Goal: Task Accomplishment & Management: Use online tool/utility

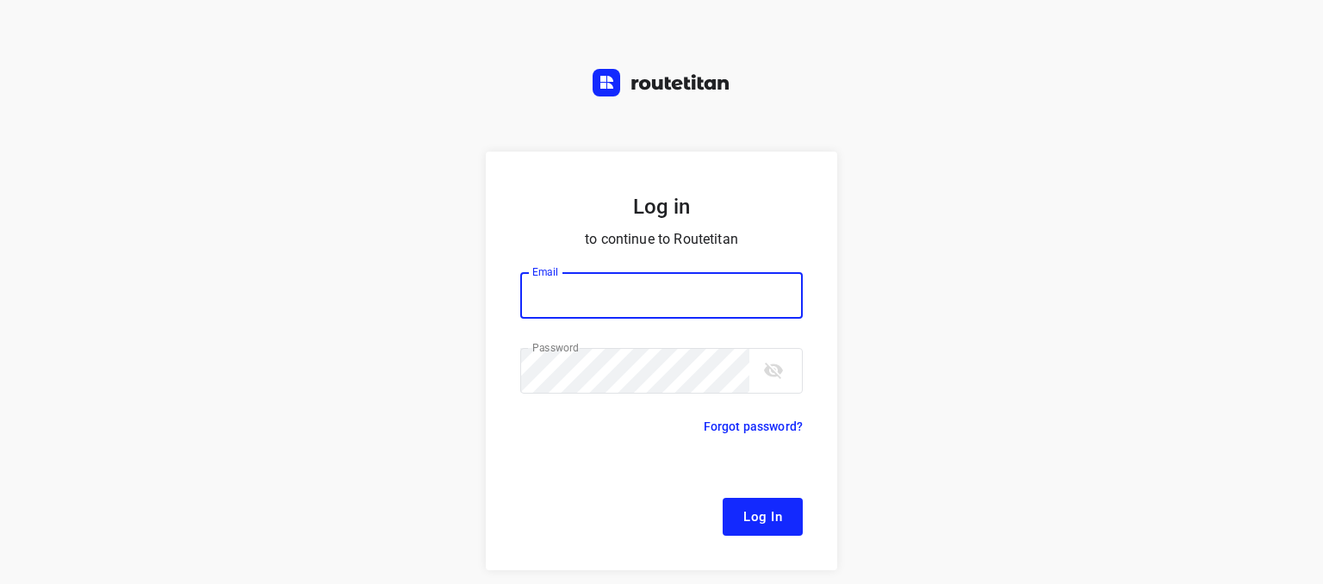
type input "[EMAIL_ADDRESS][DOMAIN_NAME]"
click at [649, 325] on p "​" at bounding box center [661, 330] width 282 height 17
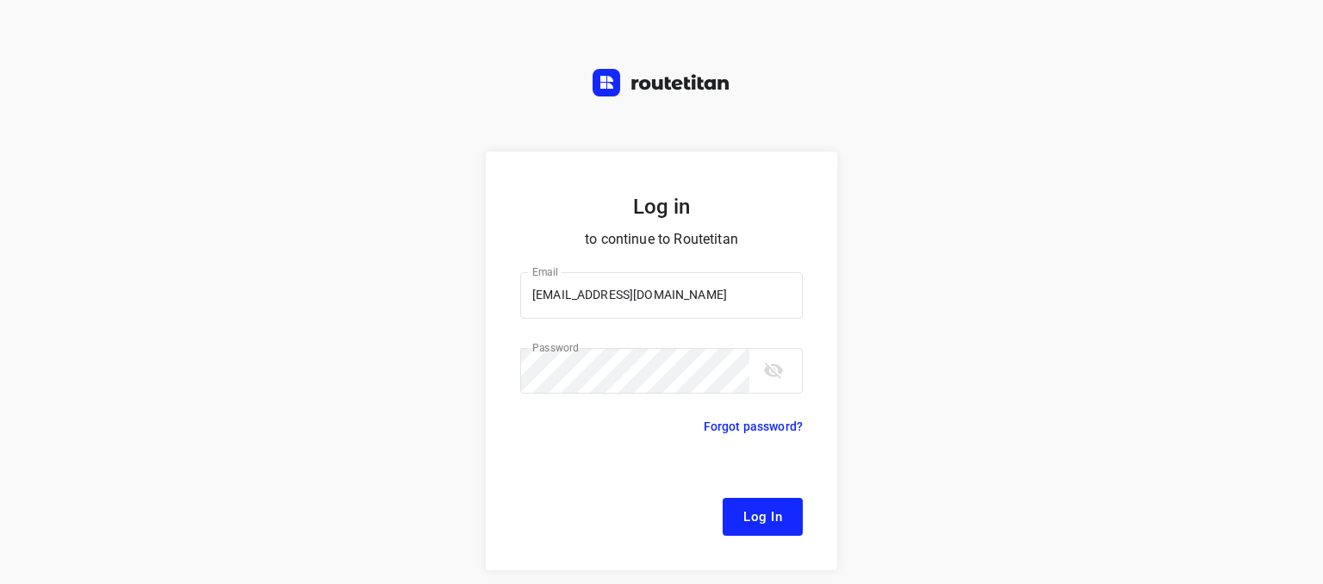
click at [743, 511] on span "Log In" at bounding box center [762, 517] width 39 height 22
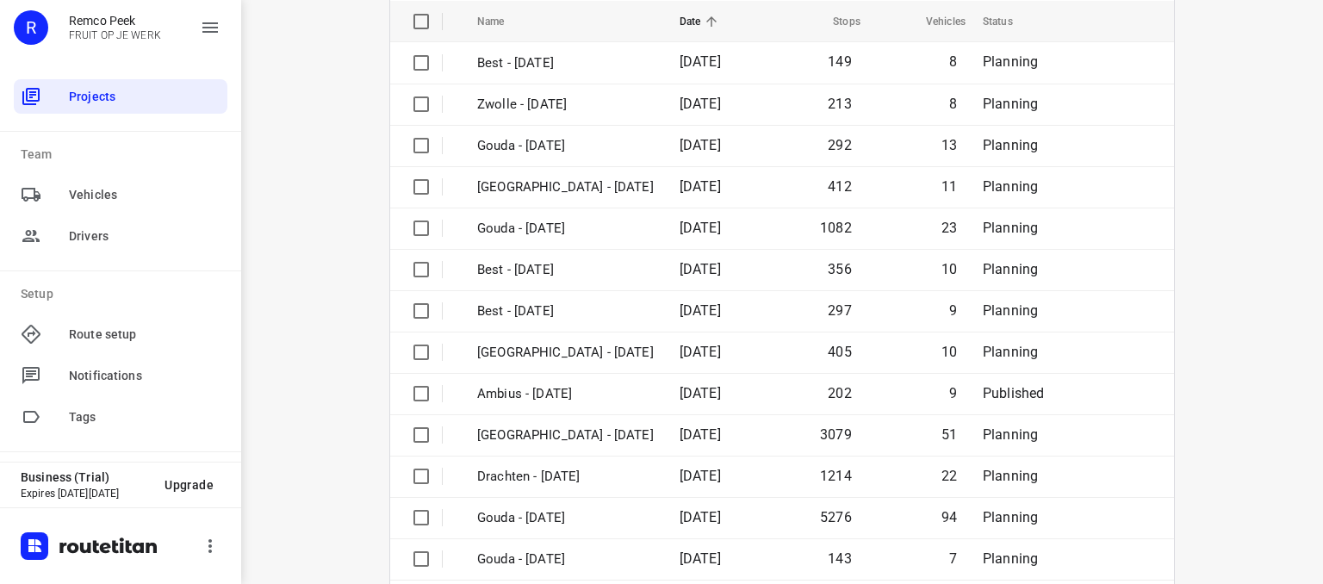
scroll to position [286, 0]
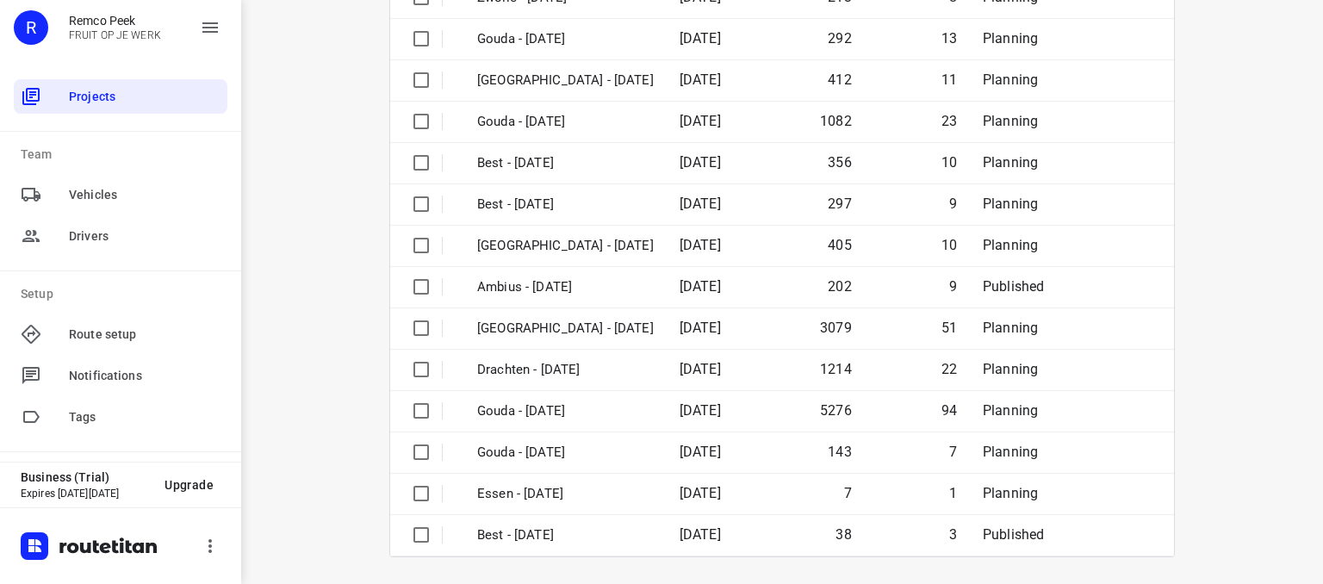
click at [1305, 394] on div "i © 2025 Routetitan , © Stadia Maps , © OpenMapTiles © OpenStreetMap contributo…" at bounding box center [782, 292] width 1082 height 584
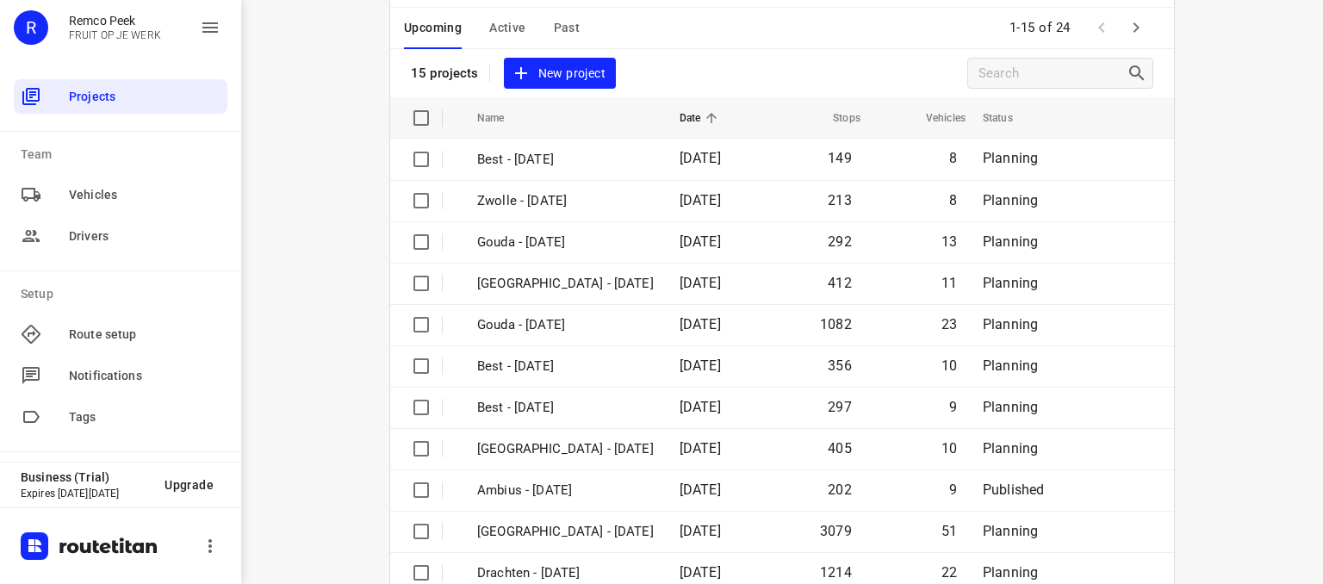
scroll to position [0, 0]
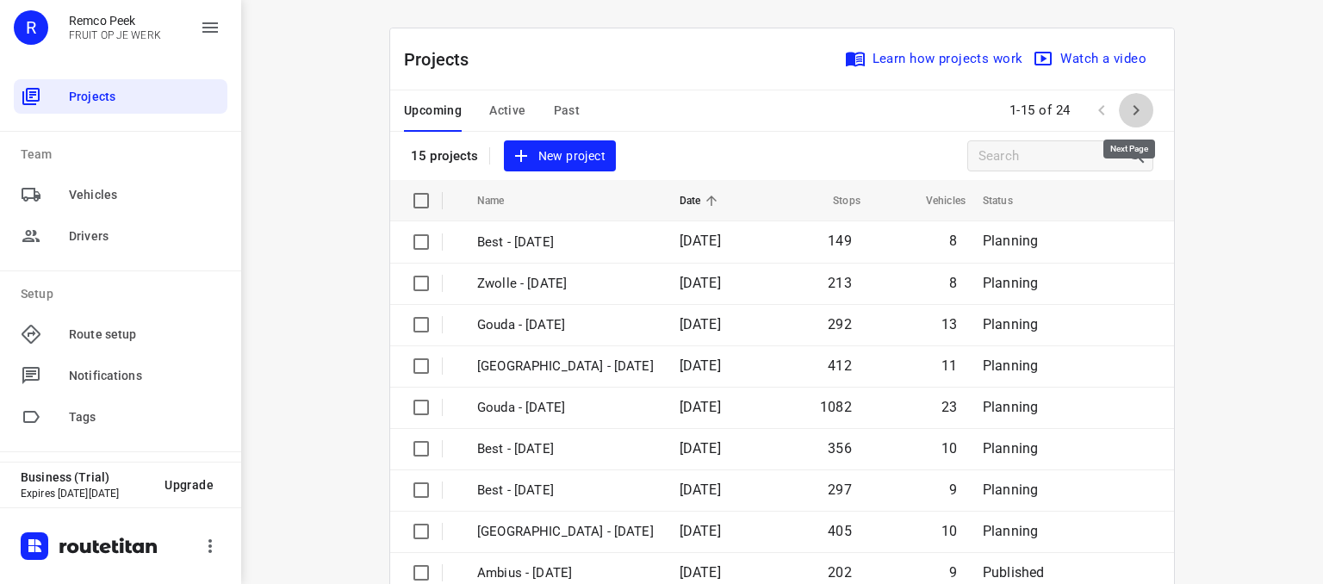
click at [1131, 113] on icon "button" at bounding box center [1136, 110] width 21 height 21
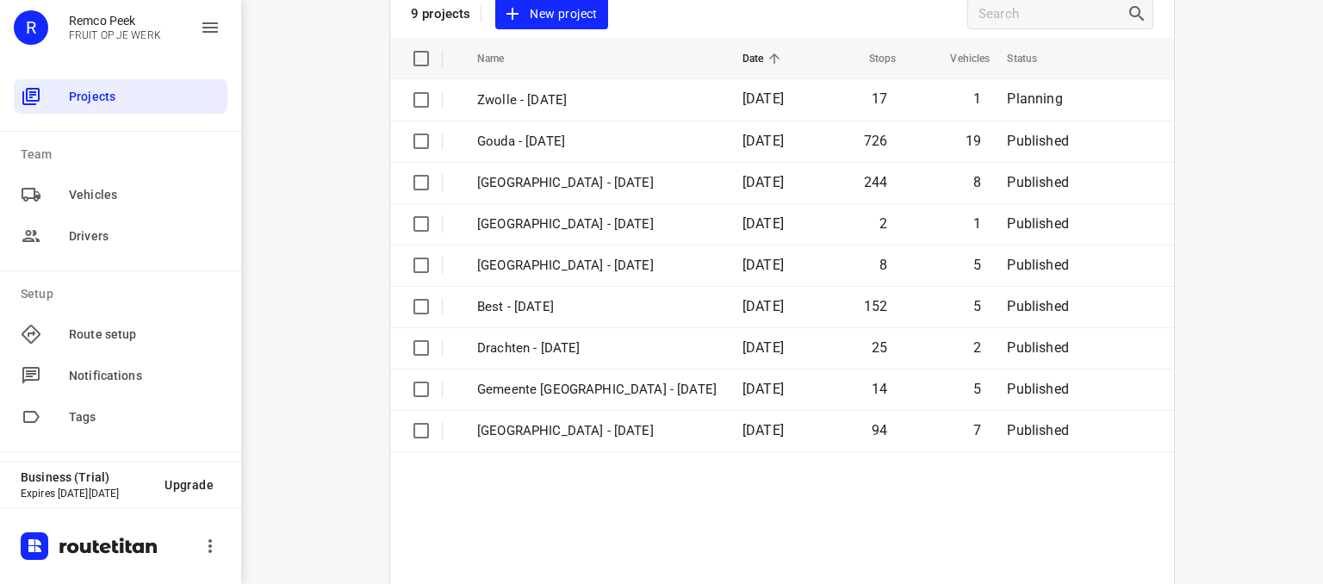
scroll to position [121, 0]
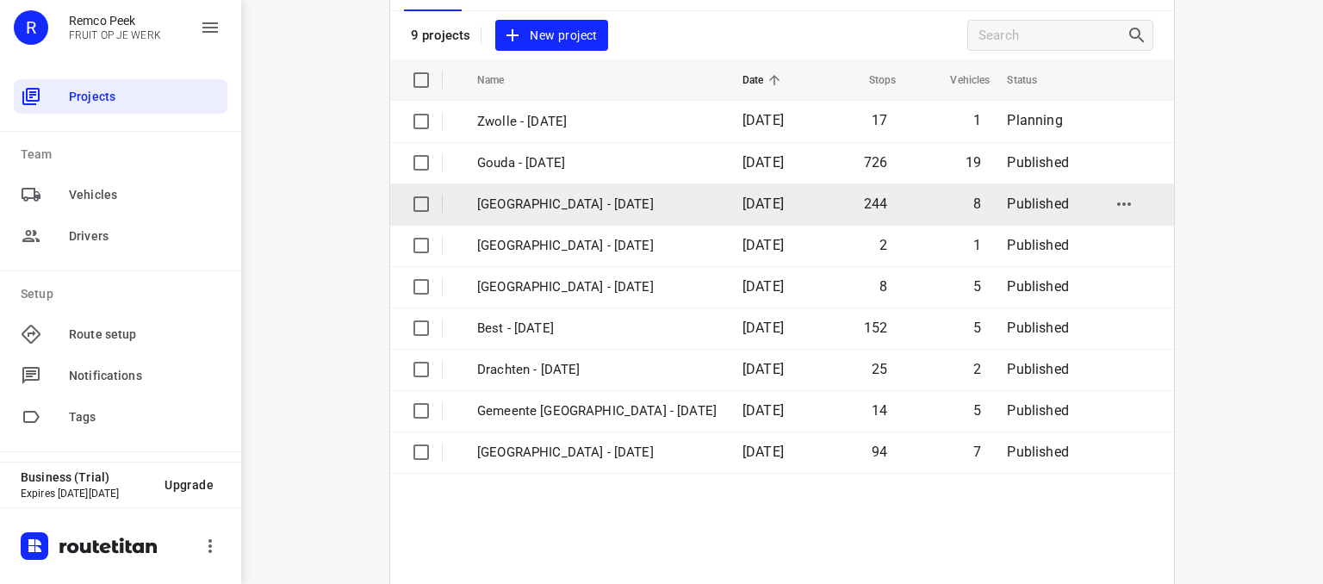
click at [597, 197] on p "[GEOGRAPHIC_DATA] - [DATE]" at bounding box center [596, 205] width 239 height 20
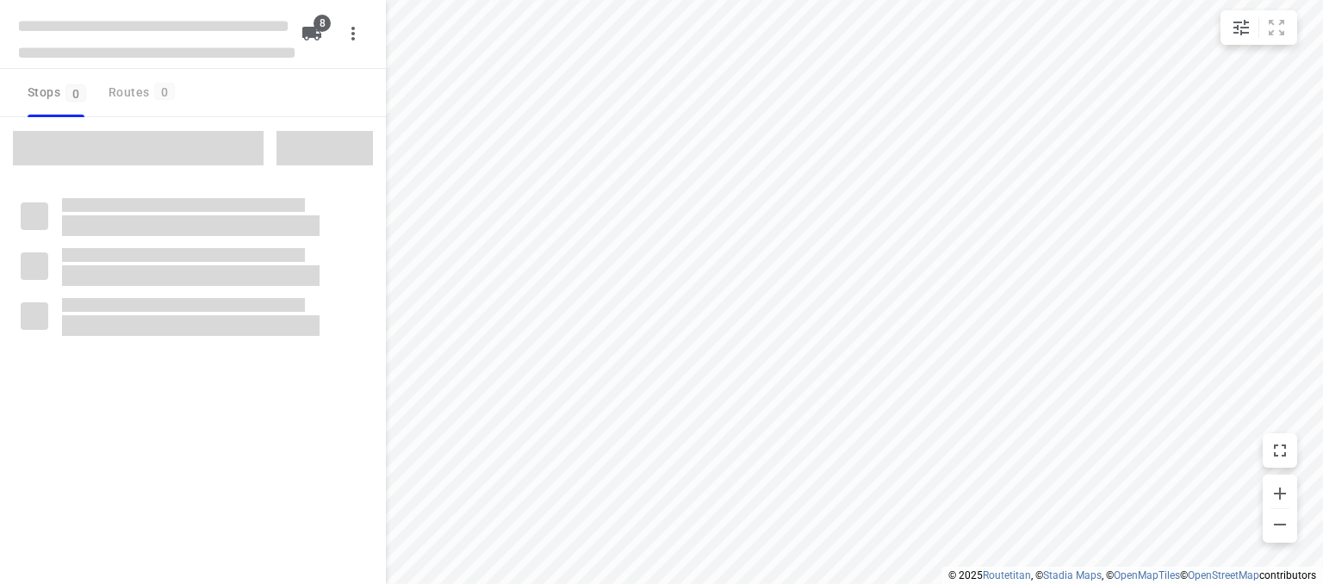
checkbox input "true"
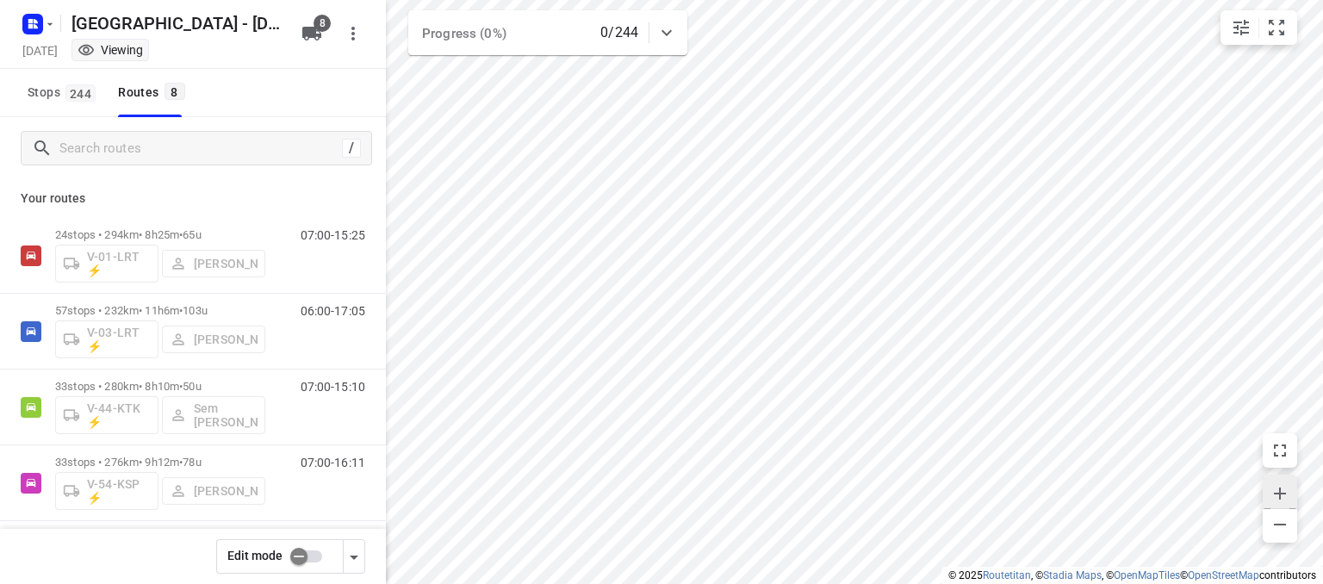
click at [1284, 483] on icon "button" at bounding box center [1279, 493] width 21 height 21
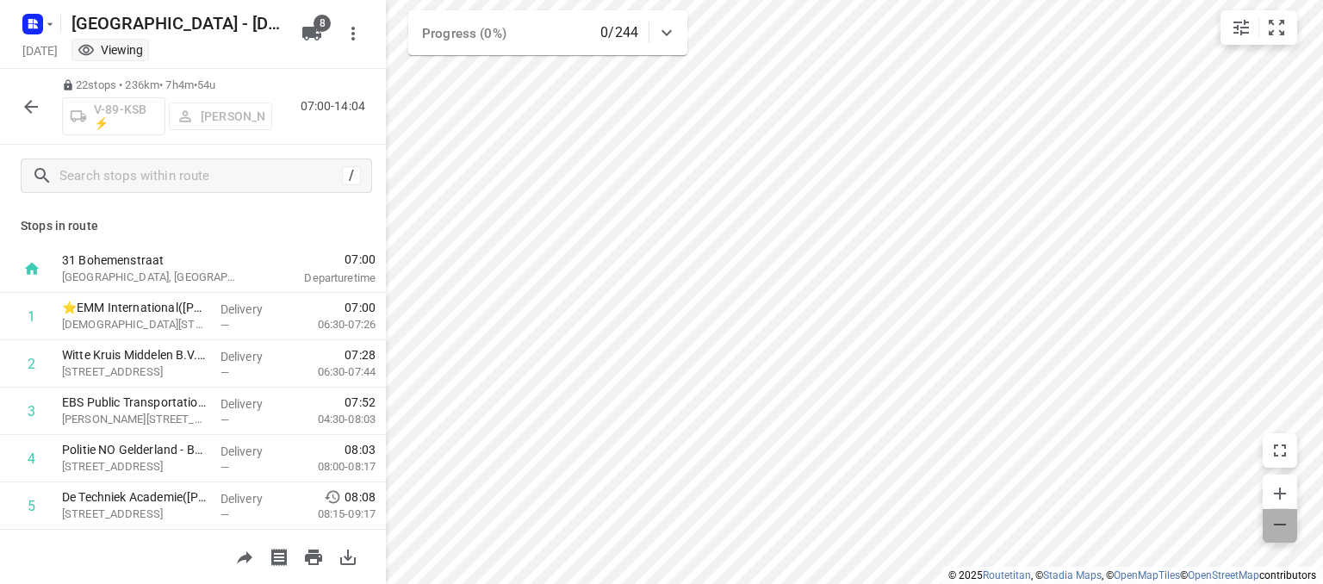
click at [1275, 524] on icon "button" at bounding box center [1279, 524] width 21 height 21
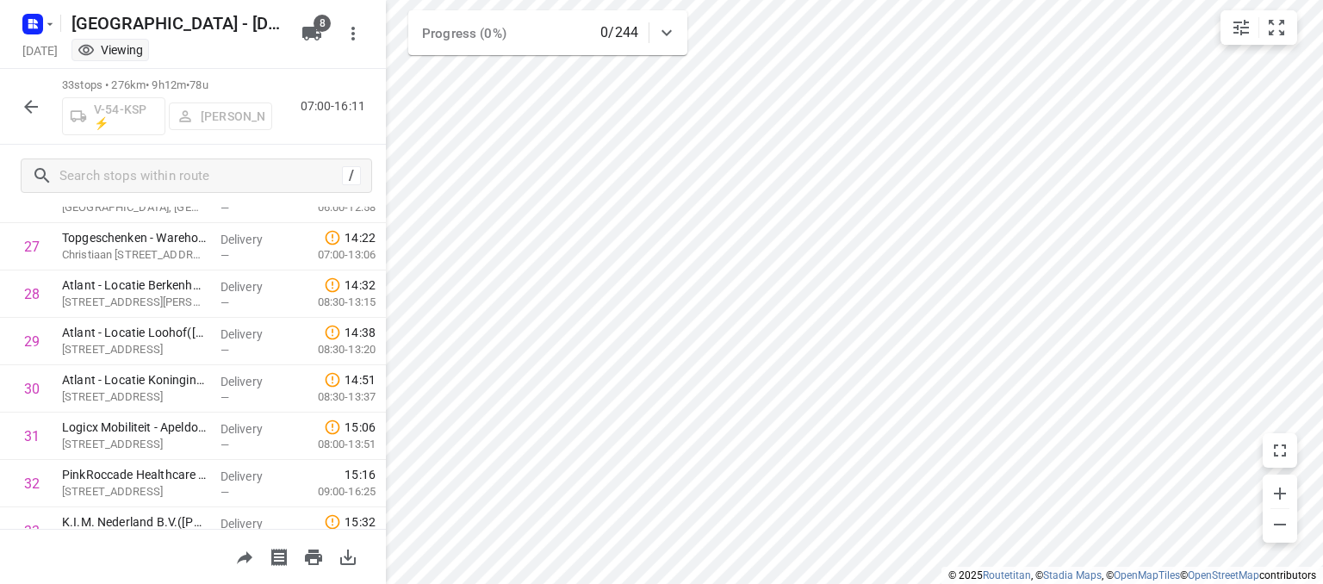
scroll to position [1375, 0]
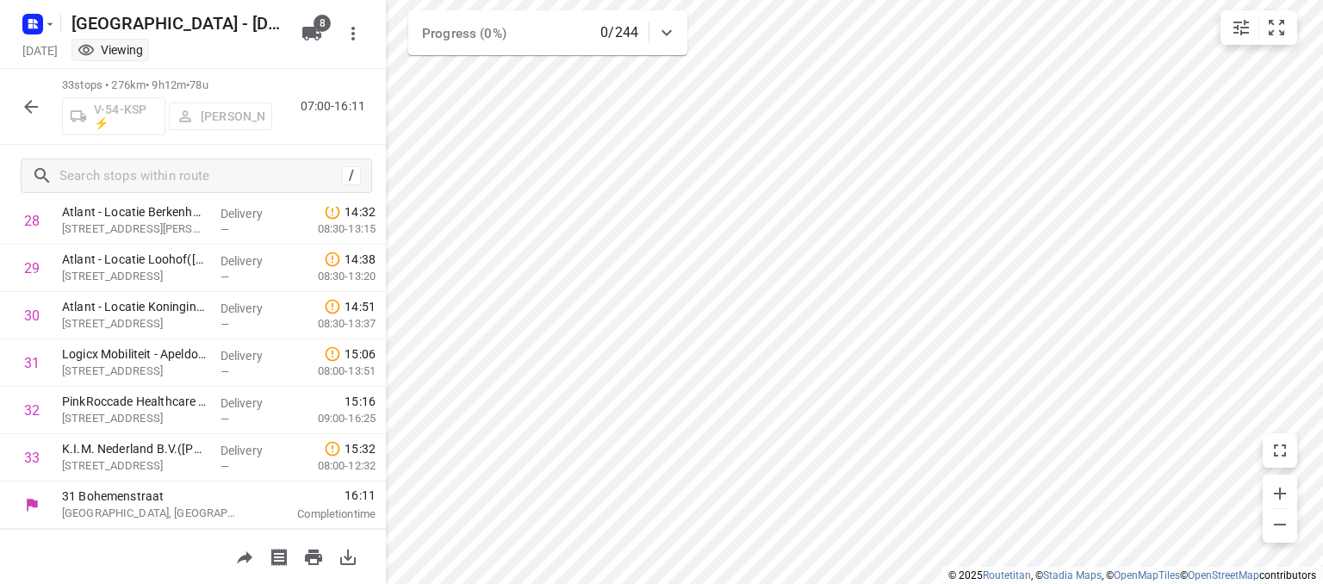
click at [27, 109] on icon "button" at bounding box center [31, 107] width 14 height 14
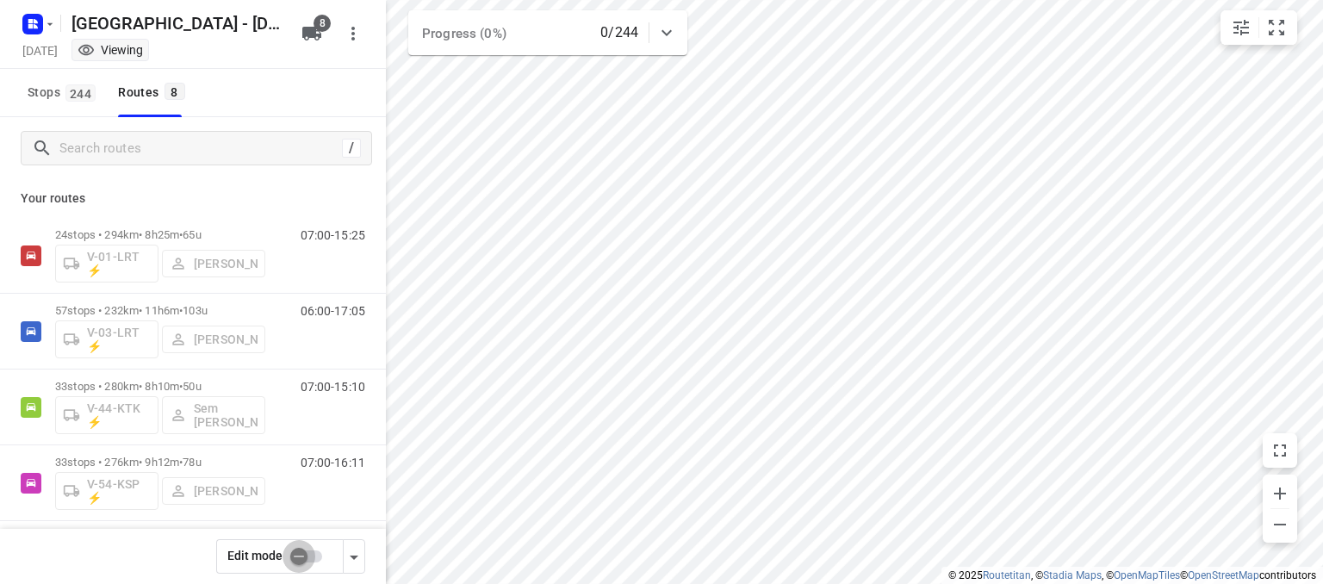
click at [303, 557] on input "checkbox" at bounding box center [299, 556] width 98 height 33
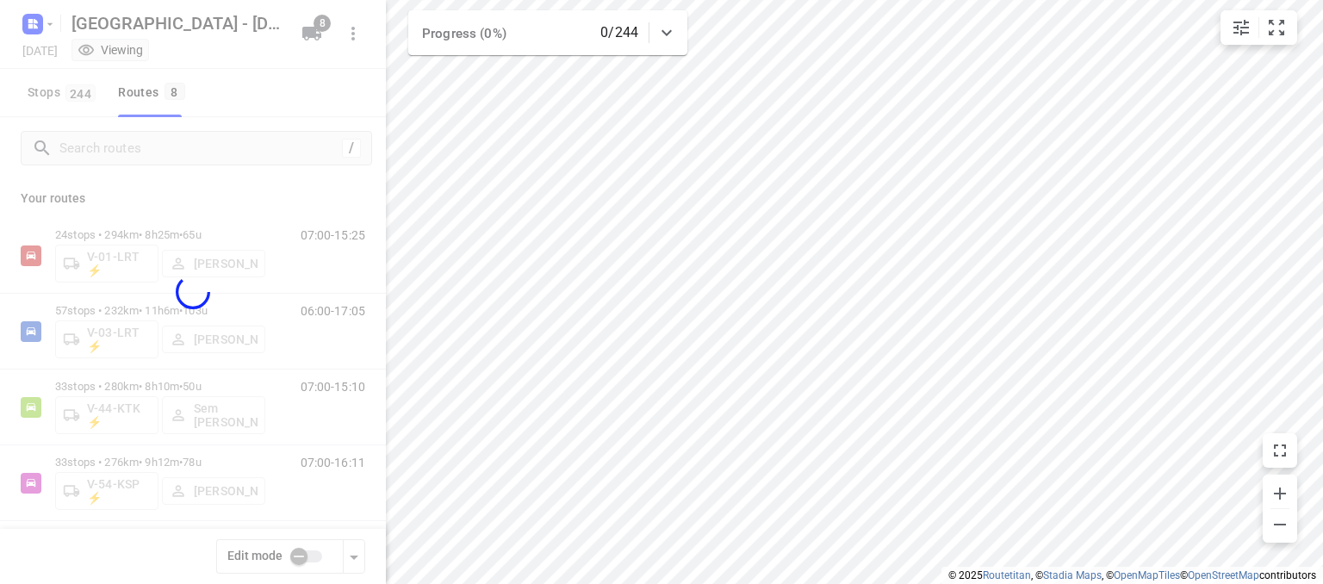
checkbox input "true"
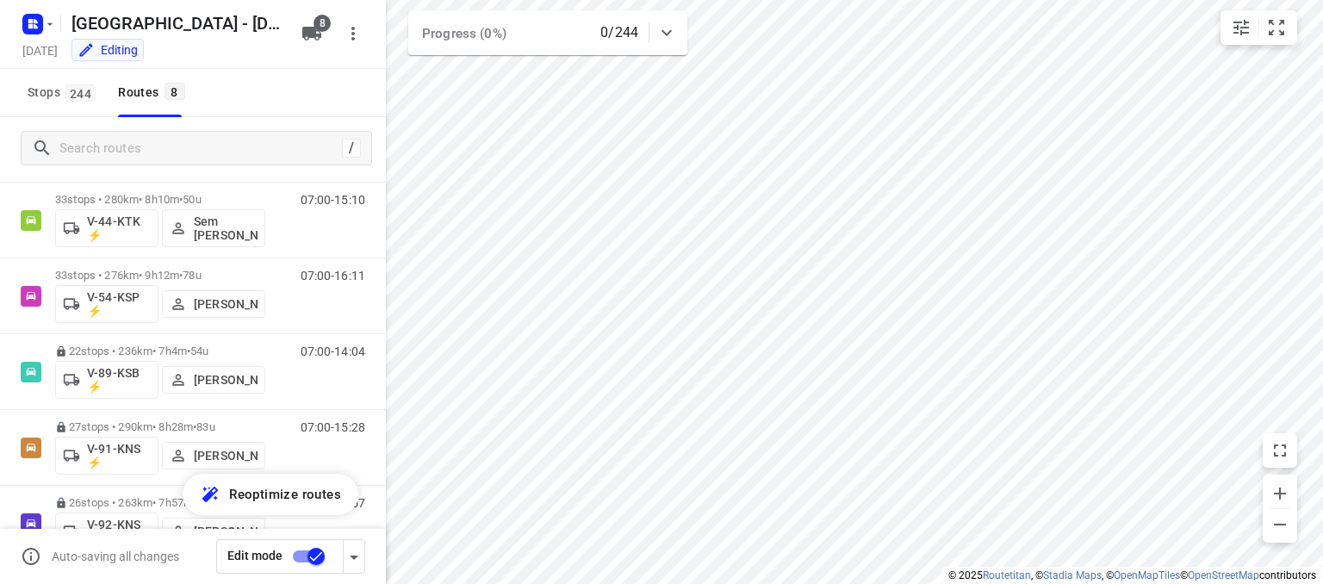
scroll to position [195, 0]
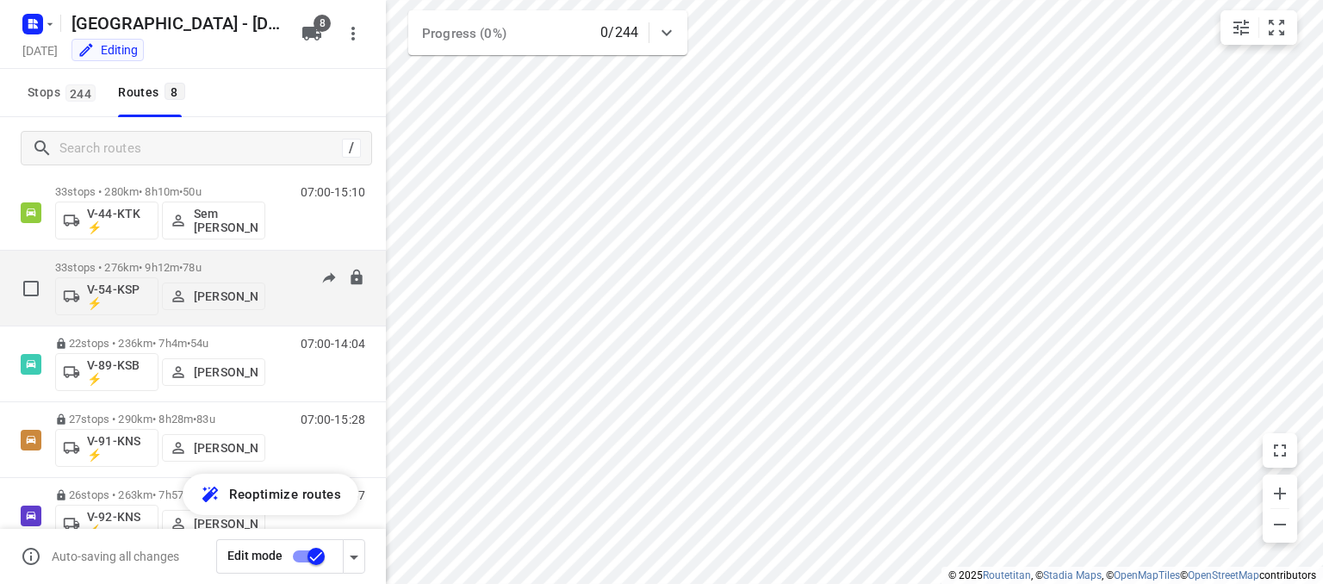
click at [236, 303] on p "[PERSON_NAME]" at bounding box center [226, 296] width 64 height 14
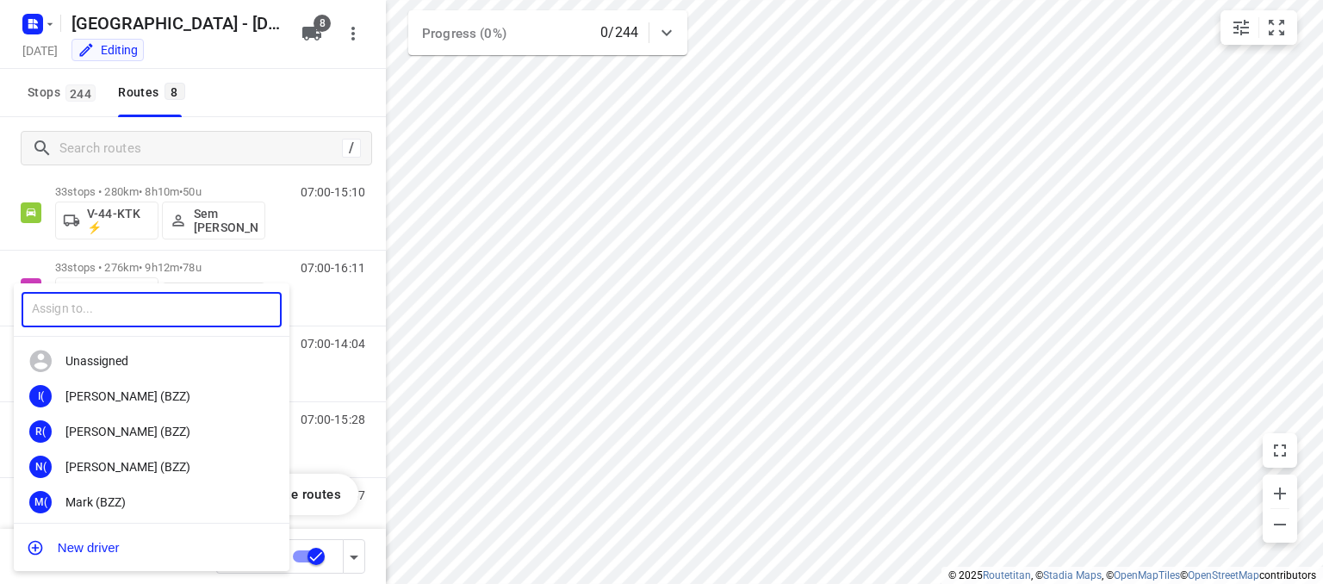
click at [193, 298] on input "text" at bounding box center [152, 309] width 260 height 35
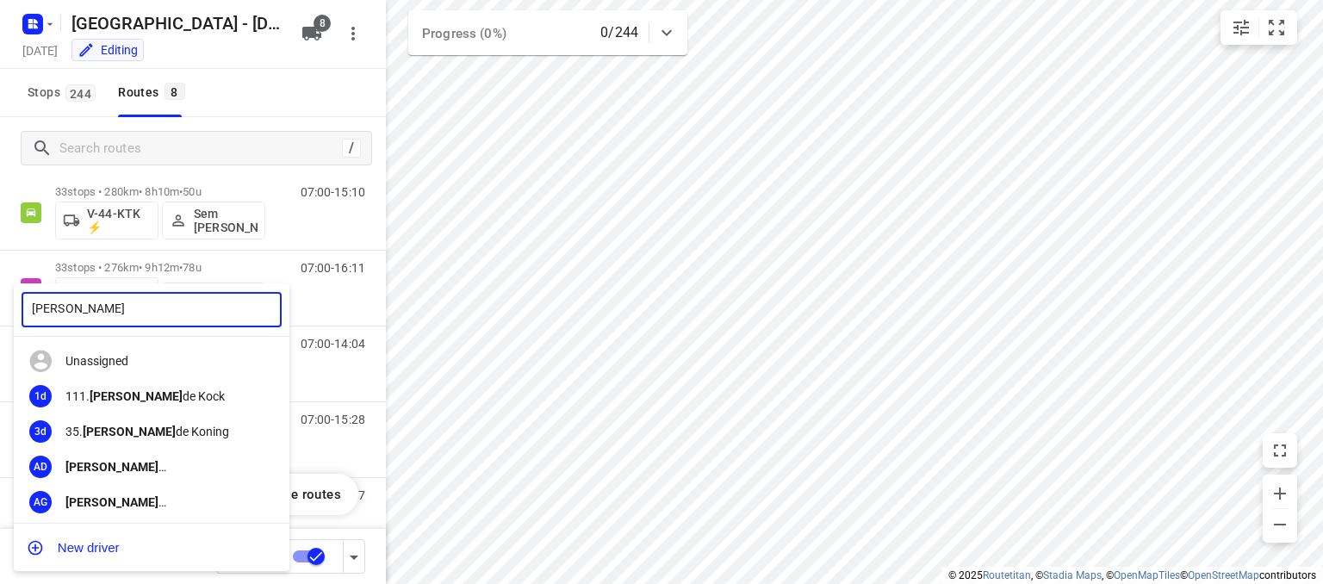
type input "[PERSON_NAME]"
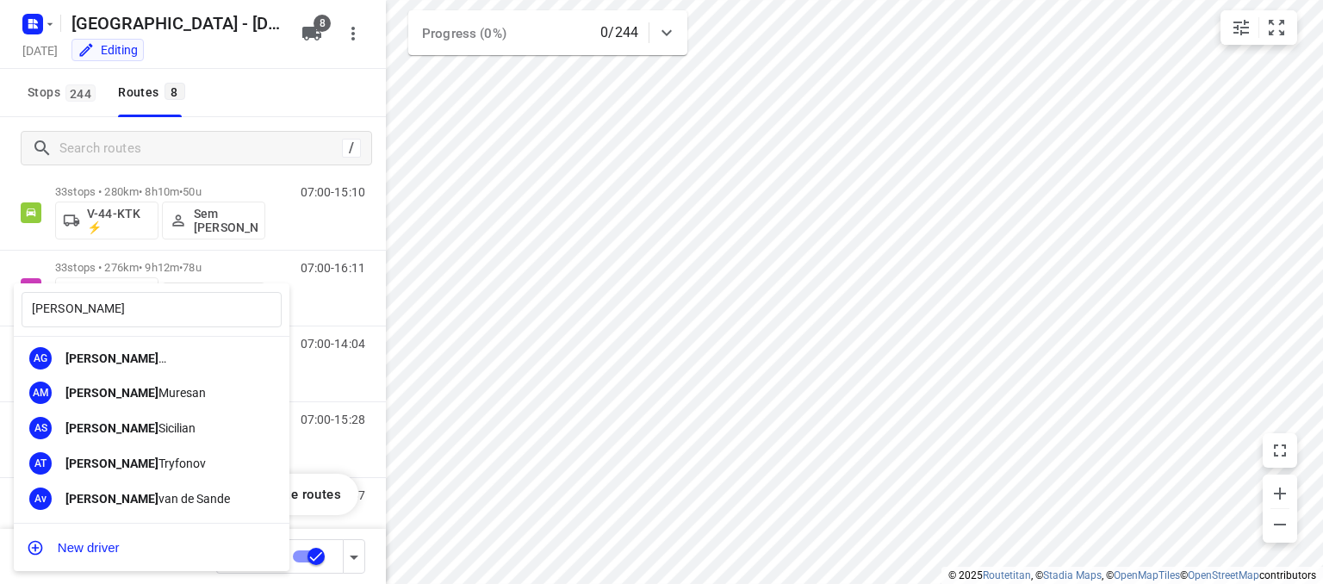
scroll to position [145, 0]
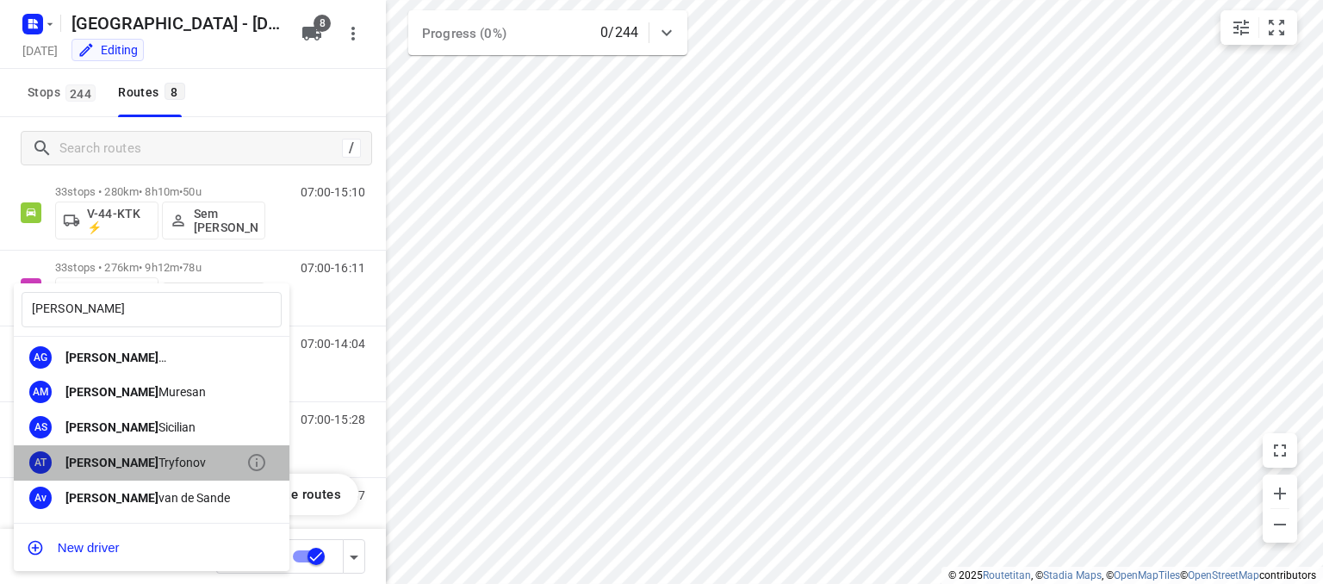
click at [152, 463] on div "[PERSON_NAME]" at bounding box center [155, 463] width 181 height 14
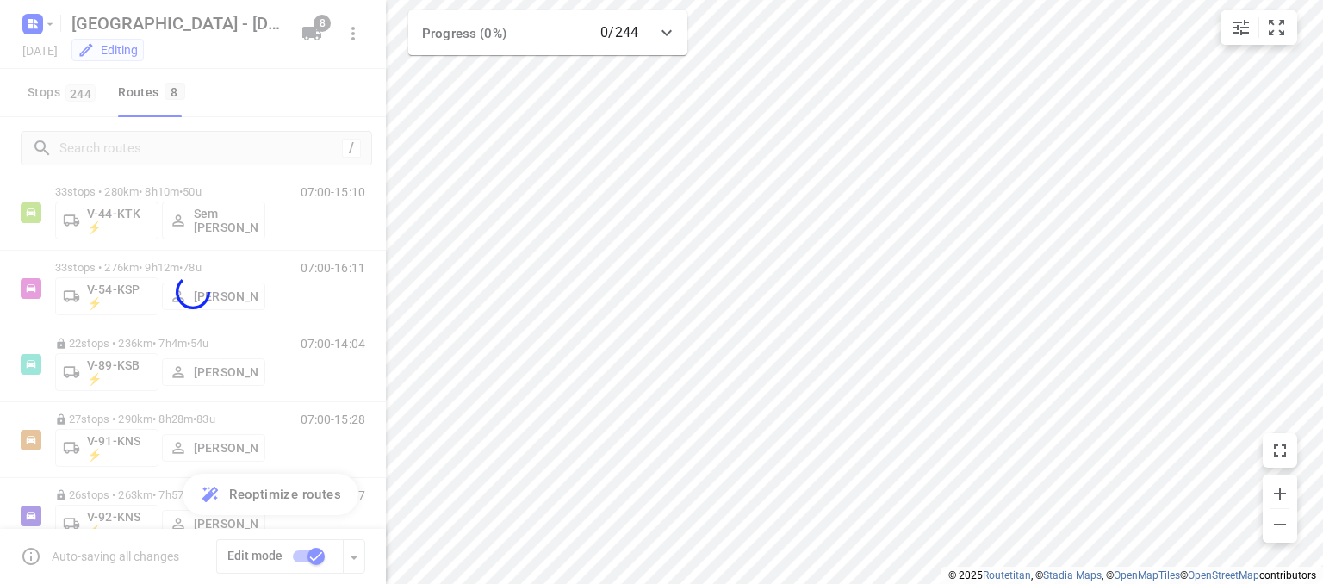
scroll to position [0, 0]
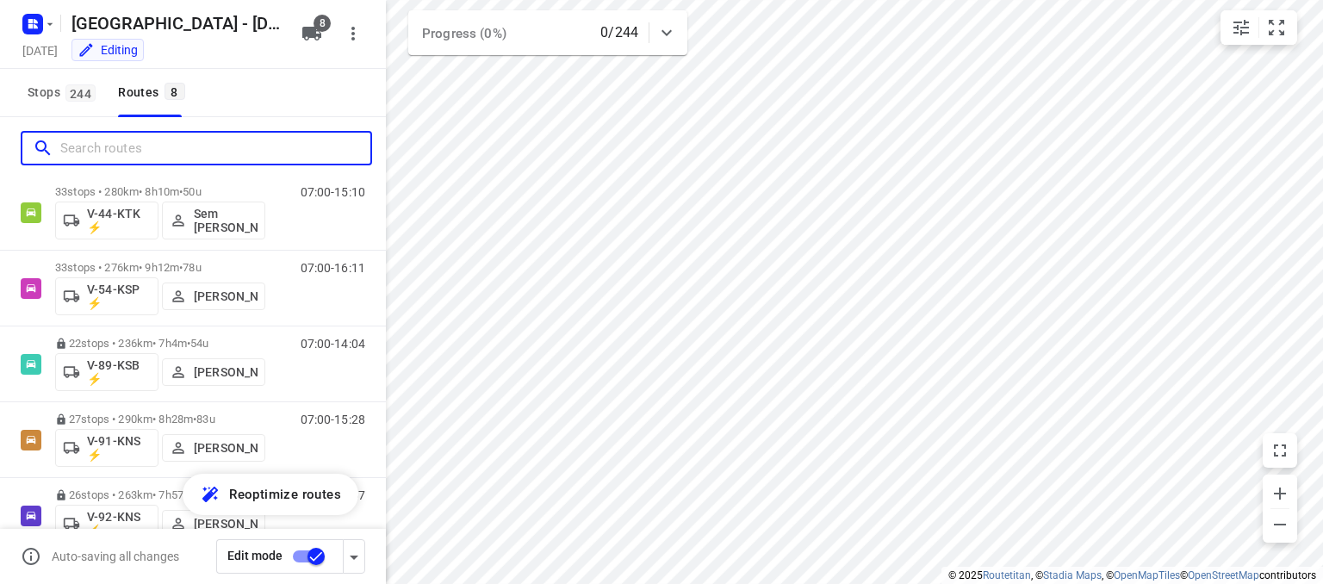
click at [152, 159] on input "Search routes" at bounding box center [215, 148] width 310 height 27
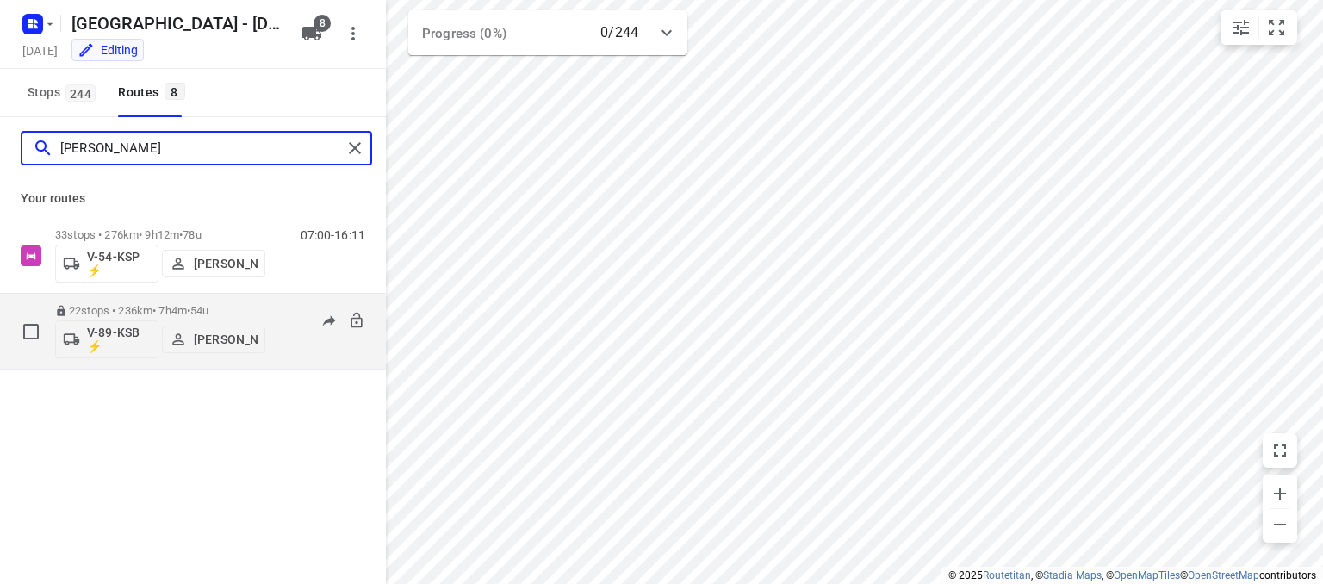
type input "[PERSON_NAME]"
click at [300, 348] on div "07:00-14:04" at bounding box center [322, 335] width 86 height 63
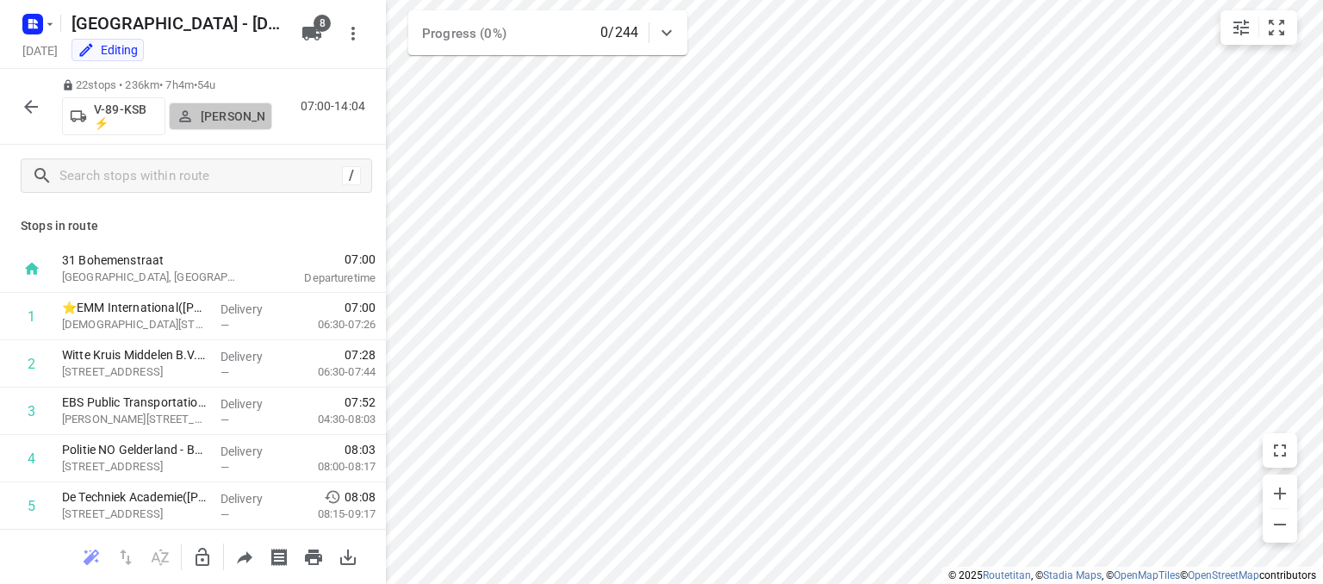
click at [221, 123] on p "[PERSON_NAME]" at bounding box center [233, 116] width 64 height 14
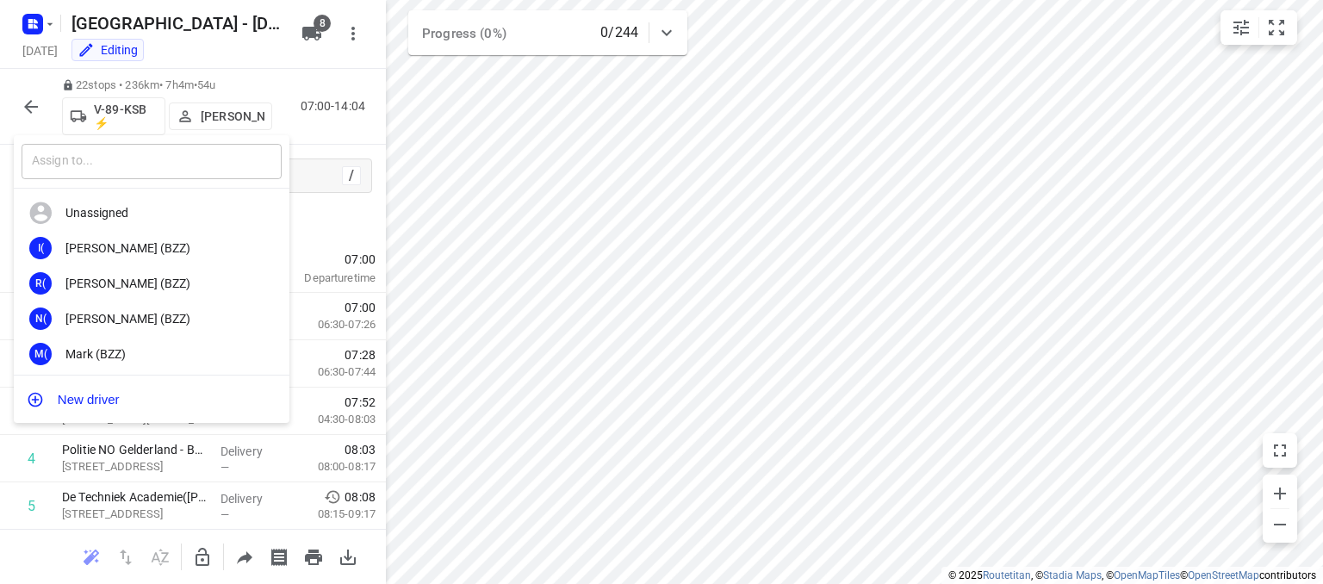
click at [182, 164] on input "text" at bounding box center [152, 161] width 260 height 35
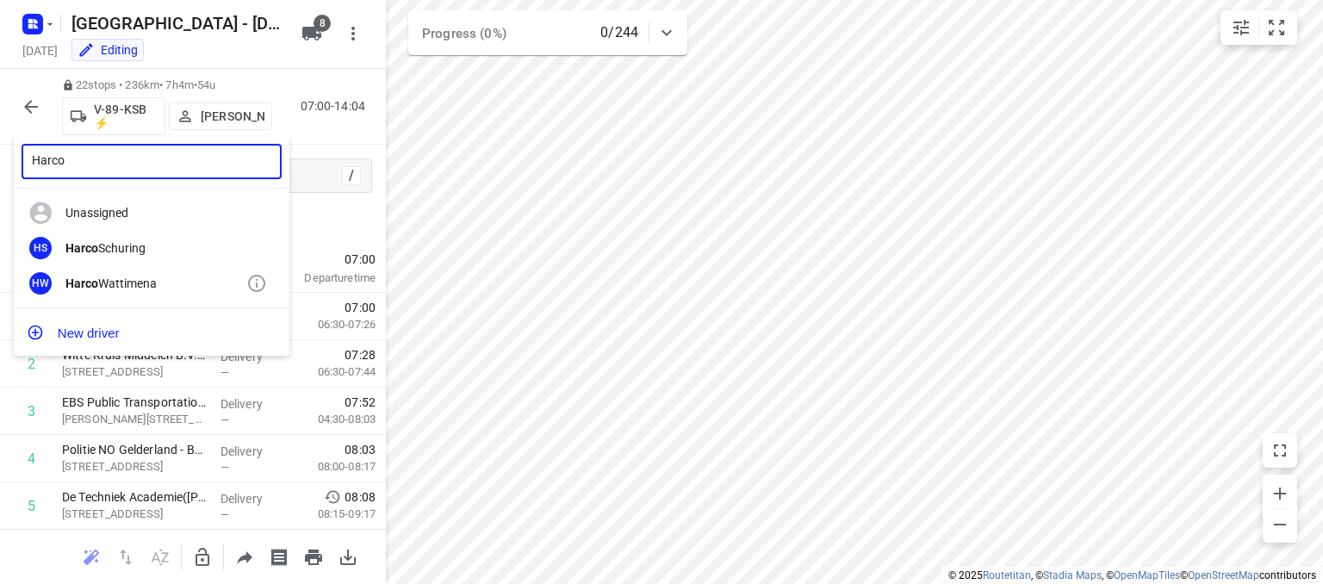
type input "Harco"
click at [112, 285] on div "[PERSON_NAME]" at bounding box center [155, 283] width 181 height 14
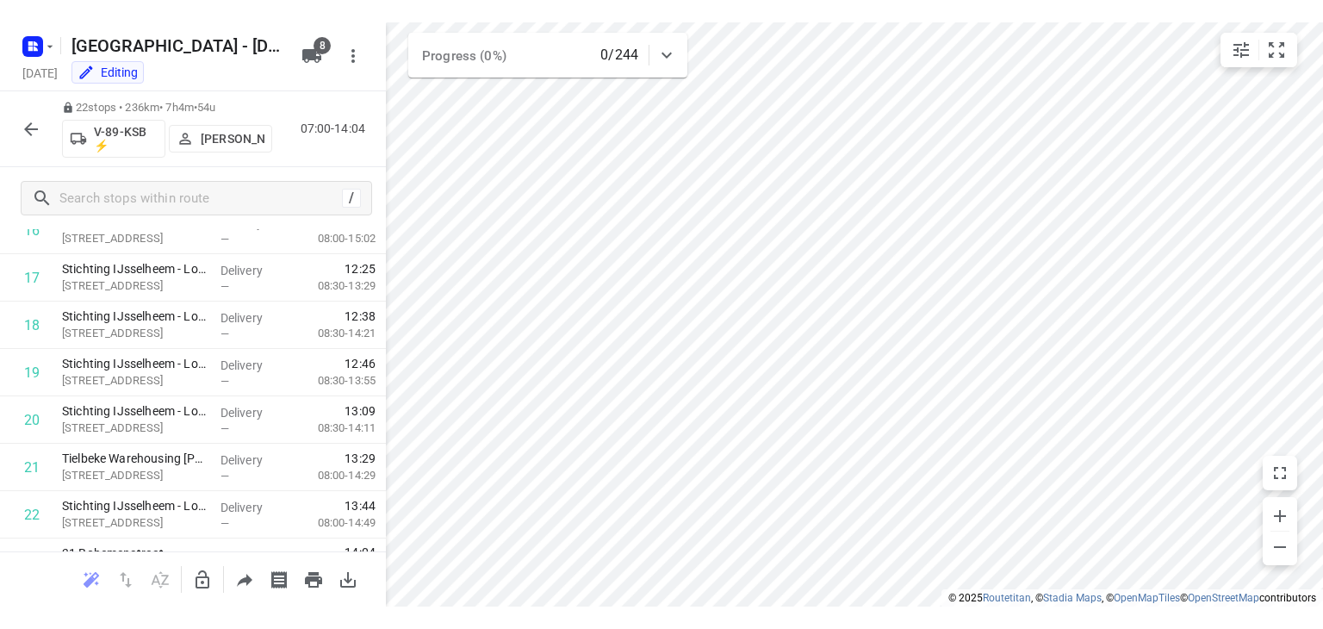
scroll to position [853, 0]
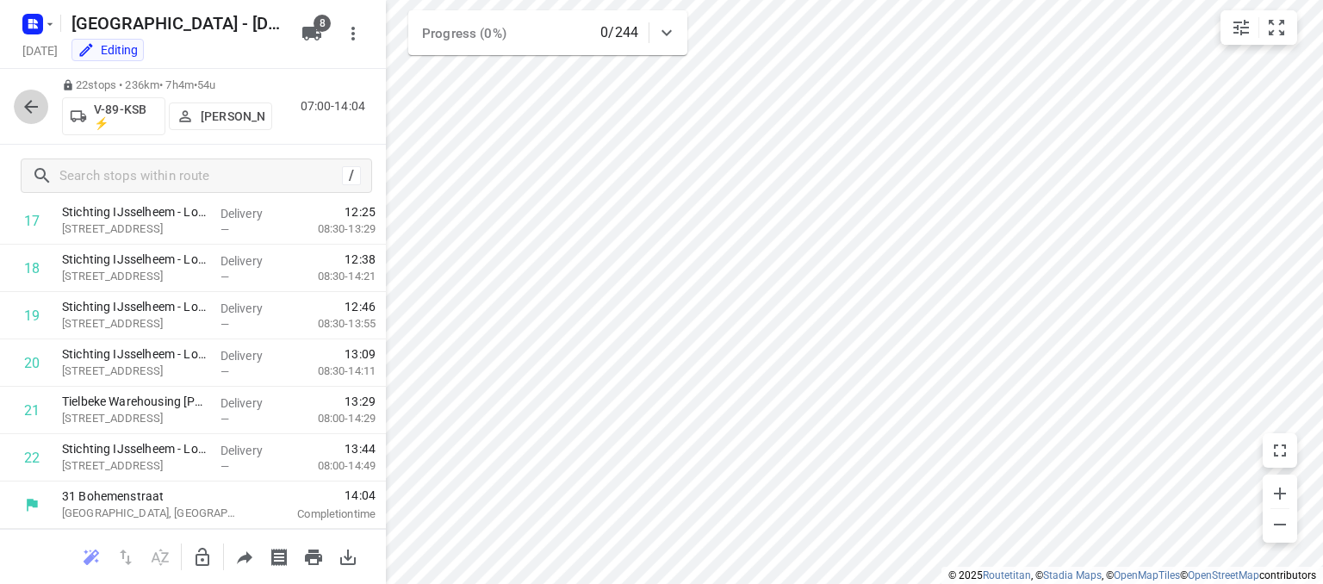
click at [28, 105] on icon "button" at bounding box center [31, 107] width 14 height 14
